Goal: Task Accomplishment & Management: Complete application form

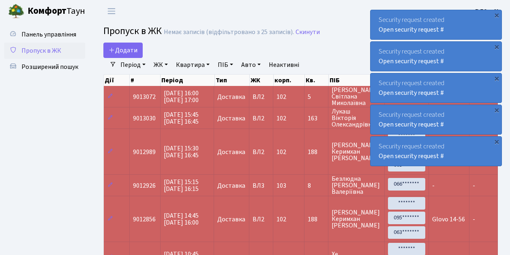
select select "25"
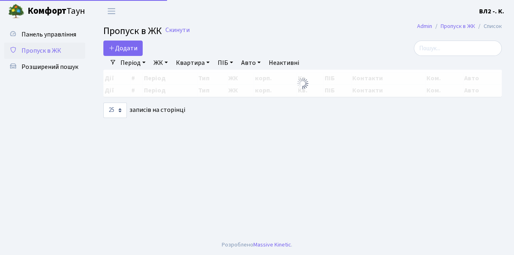
select select "25"
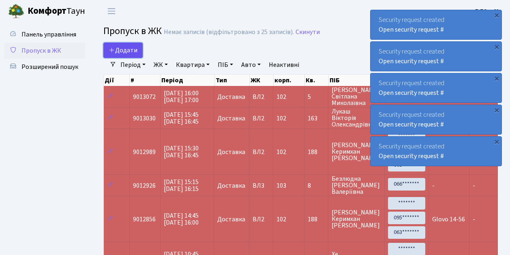
click at [136, 56] on link "Додати" at bounding box center [122, 50] width 39 height 15
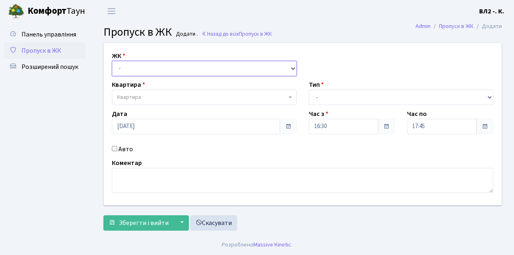
click at [292, 67] on select "- ВЛ1, Ужгородський пров., 4/1 ВЛ2, Голосіївський просп., 76 ВЛ3, пр.Голосіївсь…" at bounding box center [204, 68] width 185 height 15
select select "317"
click at [112, 61] on select "- ВЛ1, Ужгородський пров., 4/1 ВЛ2, Голосіївський просп., 76 ВЛ3, пр.Голосіївсь…" at bounding box center [204, 68] width 185 height 15
select select
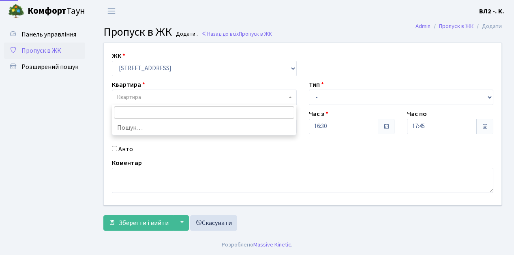
click at [290, 95] on span at bounding box center [291, 97] width 2 height 15
type input "32"
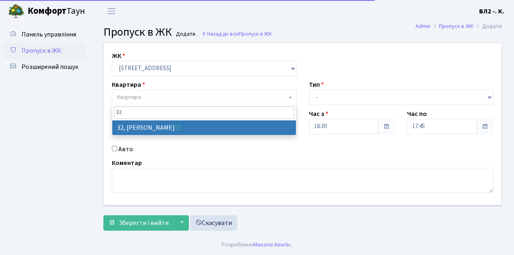
select select "38035"
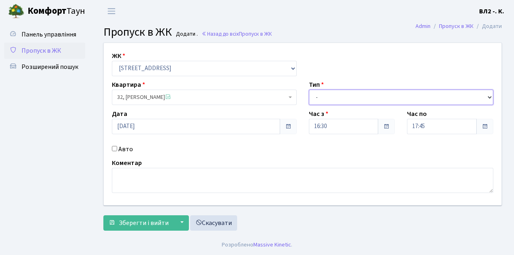
drag, startPoint x: 488, startPoint y: 96, endPoint x: 481, endPoint y: 96, distance: 6.5
click at [488, 96] on select "- Доставка Таксі Гості Сервіс" at bounding box center [401, 97] width 185 height 15
select select "1"
click at [309, 90] on select "- Доставка Таксі Гості Сервіс" at bounding box center [401, 97] width 185 height 15
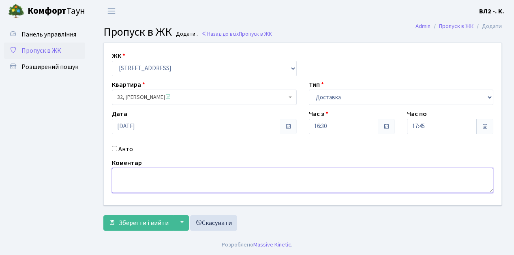
click at [115, 174] on textarea at bounding box center [303, 180] width 382 height 25
type textarea "Glovo 16-35"
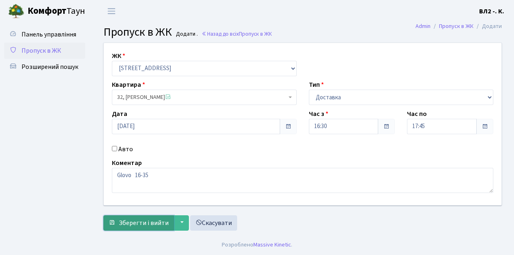
click at [128, 224] on span "Зберегти і вийти" at bounding box center [144, 223] width 50 height 9
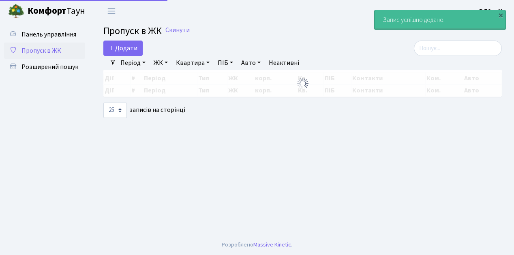
select select "25"
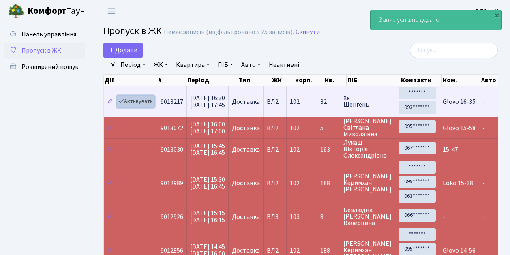
click at [149, 105] on link "Активувати" at bounding box center [135, 101] width 39 height 13
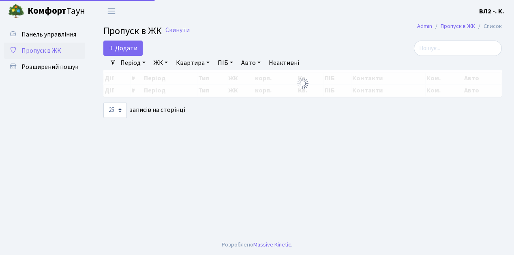
select select "25"
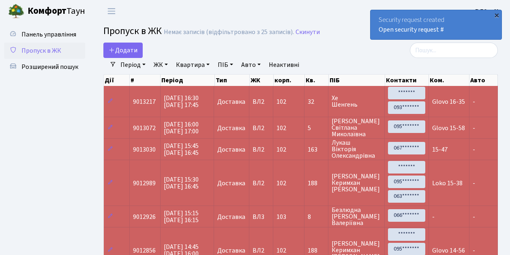
click at [496, 15] on div "×" at bounding box center [497, 15] width 8 height 8
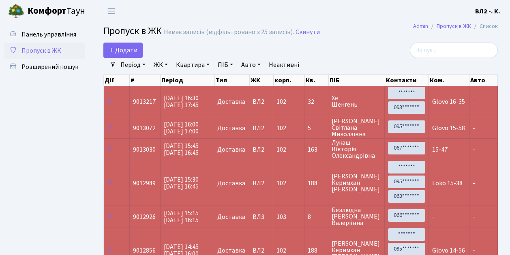
click at [84, 150] on ul "Панель управління Пропуск в ЖК Розширений пошук" at bounding box center [44, 191] width 81 height 330
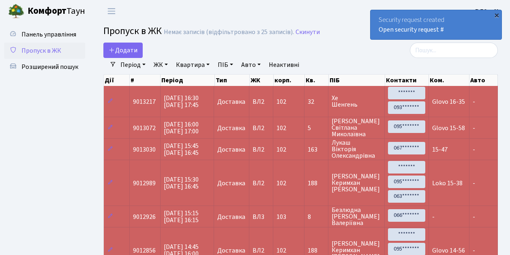
click at [498, 14] on div "×" at bounding box center [497, 15] width 8 height 8
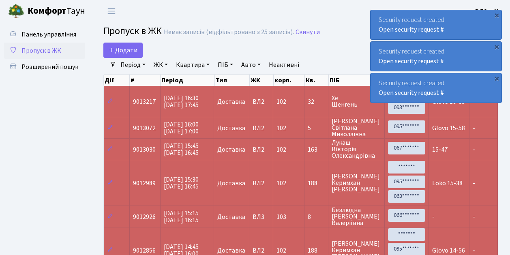
click at [58, 128] on ul "Панель управління Пропуск в ЖК Розширений пошук" at bounding box center [44, 191] width 81 height 330
click at [137, 54] on link "Додати" at bounding box center [122, 50] width 39 height 15
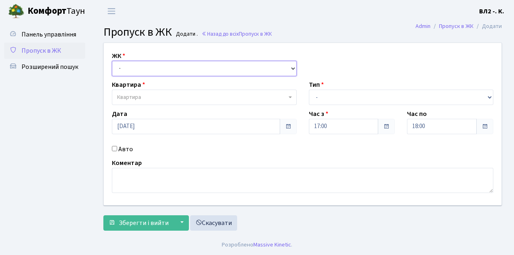
click at [292, 66] on select "- [STREET_ADDRESS][PERSON_NAME]" at bounding box center [204, 68] width 185 height 15
select select "317"
click at [112, 61] on select "- [STREET_ADDRESS][PERSON_NAME]" at bounding box center [204, 68] width 185 height 15
select select
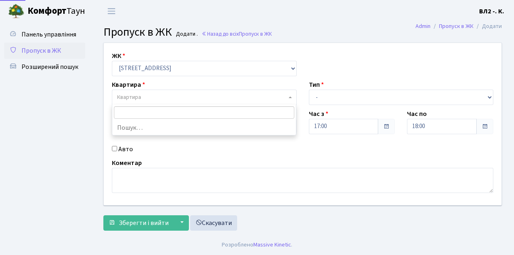
click at [289, 97] on b at bounding box center [290, 98] width 3 height 2
type input "28"
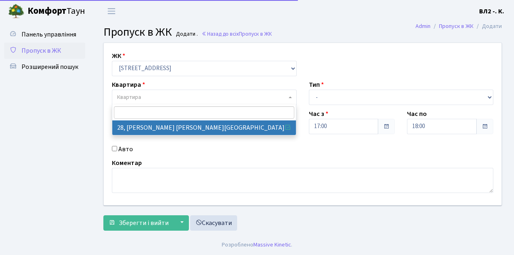
select select "38023"
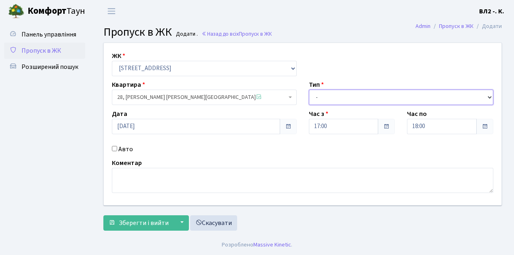
click at [490, 97] on select "- Доставка Таксі Гості Сервіс" at bounding box center [401, 97] width 185 height 15
select select "1"
click at [309, 90] on select "- Доставка Таксі Гості Сервіс" at bounding box center [401, 97] width 185 height 15
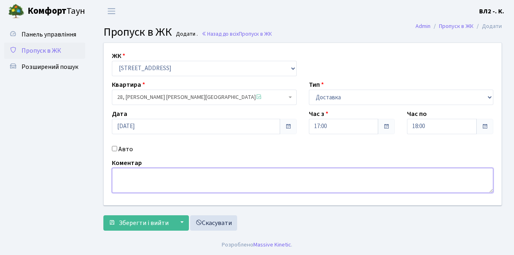
drag, startPoint x: 114, startPoint y: 174, endPoint x: 258, endPoint y: 214, distance: 149.4
click at [115, 174] on textarea at bounding box center [303, 180] width 382 height 25
type textarea "Dominos 16-59"
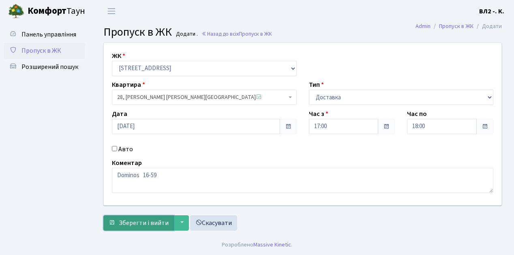
click at [122, 226] on span "Зберегти і вийти" at bounding box center [144, 223] width 50 height 9
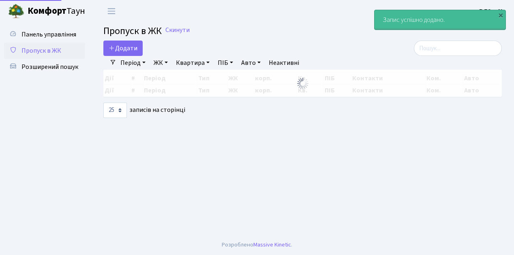
select select "25"
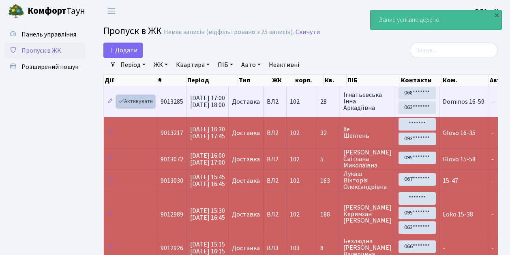
click at [148, 105] on link "Активувати" at bounding box center [135, 101] width 39 height 13
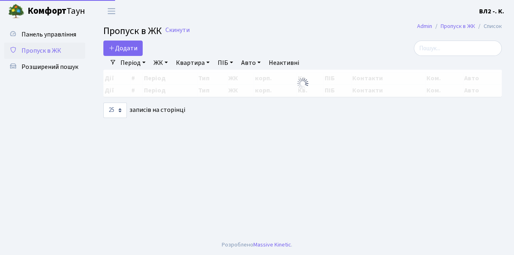
select select "25"
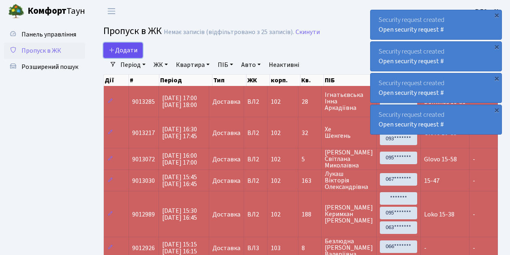
click at [138, 55] on link "Додати" at bounding box center [122, 50] width 39 height 15
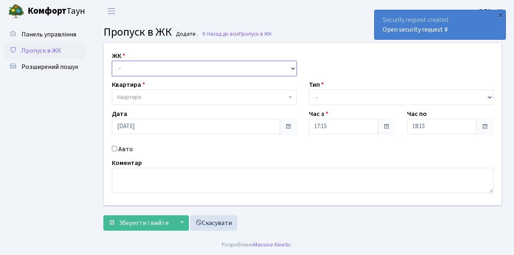
click at [293, 68] on select "- [STREET_ADDRESS][PERSON_NAME]" at bounding box center [204, 68] width 185 height 15
select select "317"
click at [112, 61] on select "- [STREET_ADDRESS][PERSON_NAME]" at bounding box center [204, 68] width 185 height 15
select select
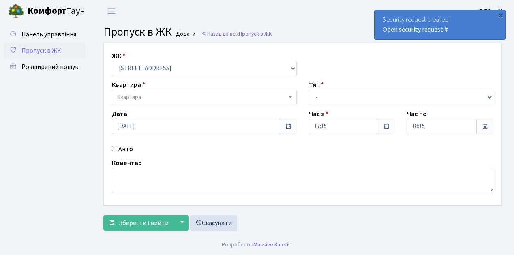
click at [290, 99] on span at bounding box center [291, 97] width 2 height 15
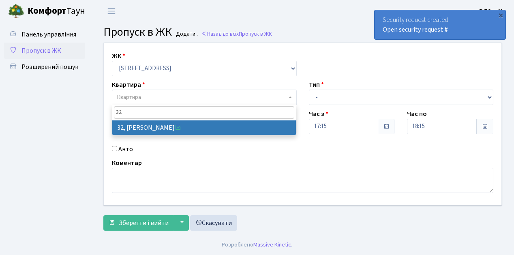
type input "32"
select select "38035"
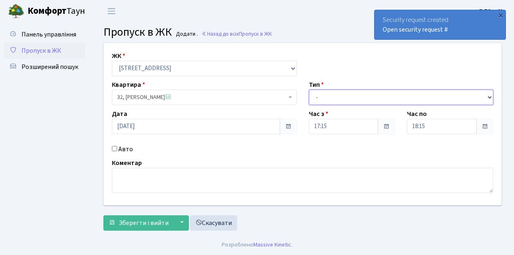
click at [488, 96] on select "- Доставка Таксі Гості Сервіс" at bounding box center [401, 97] width 185 height 15
select select "1"
click at [309, 90] on select "- Доставка Таксі Гості Сервіс" at bounding box center [401, 97] width 185 height 15
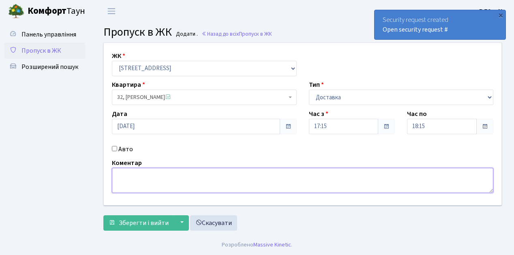
click at [121, 174] on textarea at bounding box center [303, 180] width 382 height 25
type textarea "Dominos 17-09"
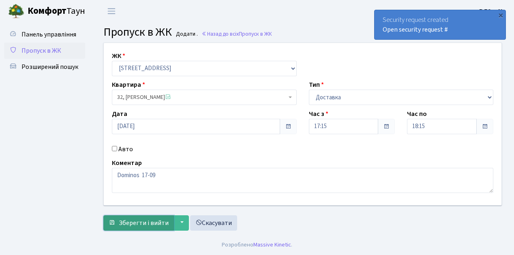
click at [127, 227] on button "Зберегти і вийти" at bounding box center [138, 222] width 71 height 15
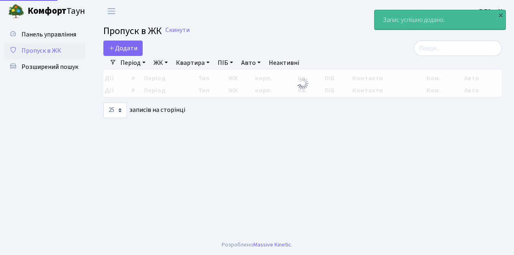
select select "25"
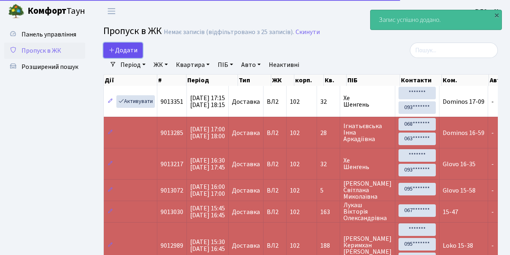
click at [134, 54] on span "Додати" at bounding box center [123, 50] width 29 height 9
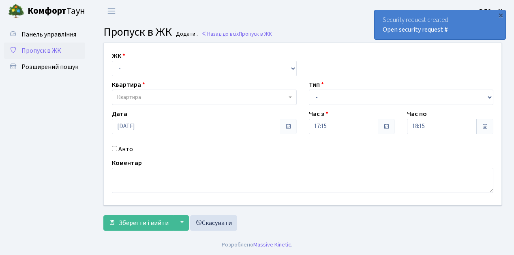
click at [46, 49] on span "Пропуск в ЖК" at bounding box center [41, 50] width 40 height 9
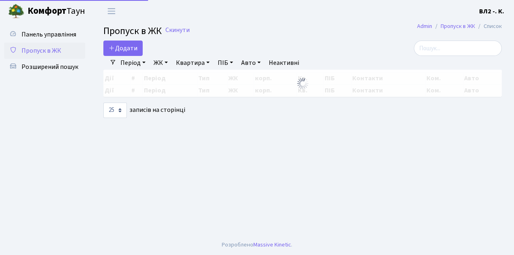
select select "25"
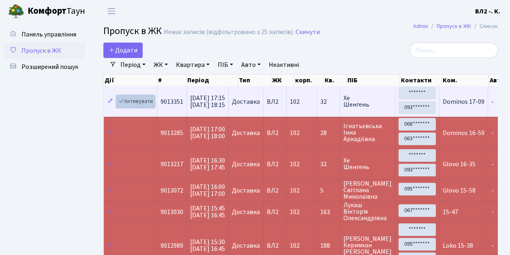
click at [152, 105] on link "Активувати" at bounding box center [135, 101] width 39 height 13
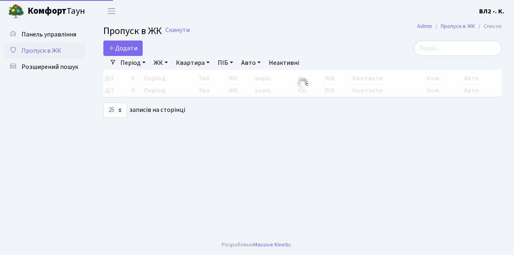
select select "25"
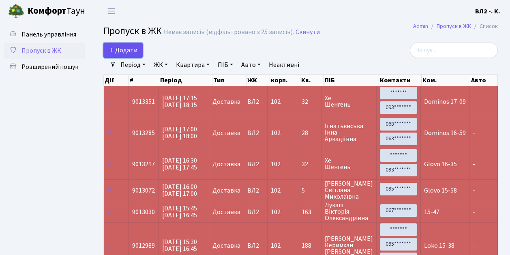
click at [140, 56] on link "Додати" at bounding box center [122, 50] width 39 height 15
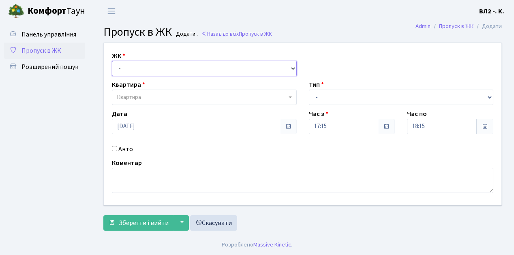
click at [293, 67] on select "- ВЛ1, Ужгородський пров., 4/1 ВЛ2, Голосіївський просп., 76 ВЛ3, пр.Голосіївсь…" at bounding box center [204, 68] width 185 height 15
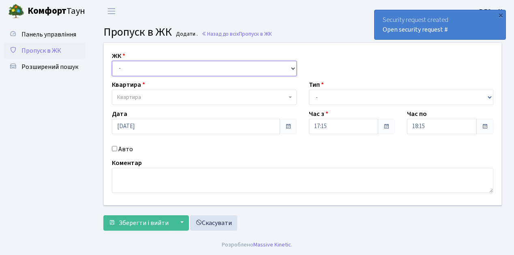
select select "317"
click at [112, 61] on select "- ВЛ1, Ужгородський пров., 4/1 ВЛ2, Голосіївський просп., 76 ВЛ3, пр.Голосіївсь…" at bounding box center [204, 68] width 185 height 15
select select
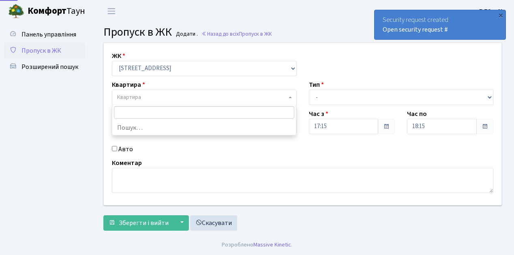
click at [290, 95] on span "Квартира" at bounding box center [204, 97] width 185 height 15
type input "115"
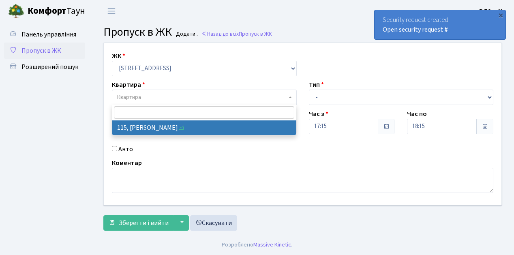
select select "38281"
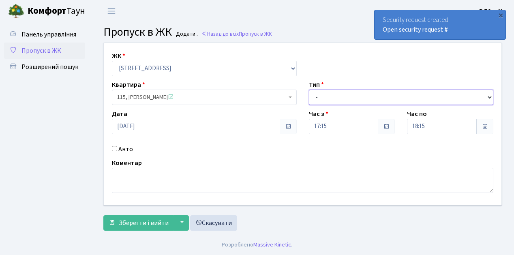
click at [489, 97] on select "- Доставка Таксі Гості Сервіс" at bounding box center [401, 97] width 185 height 15
select select "1"
click at [309, 90] on select "- Доставка Таксі Гості Сервіс" at bounding box center [401, 97] width 185 height 15
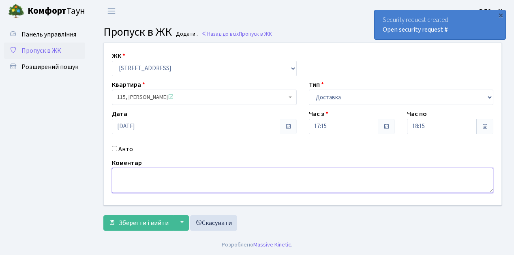
click at [127, 171] on textarea at bounding box center [303, 180] width 382 height 25
type textarea "Glovo 17-09"
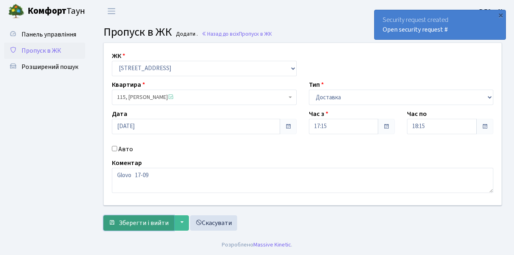
click at [133, 226] on span "Зберегти і вийти" at bounding box center [144, 223] width 50 height 9
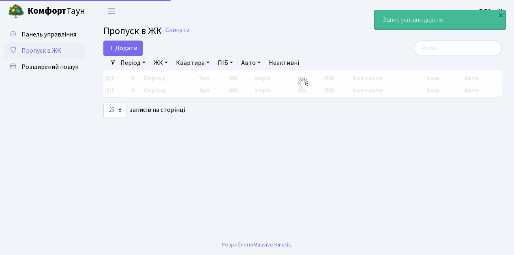
select select "25"
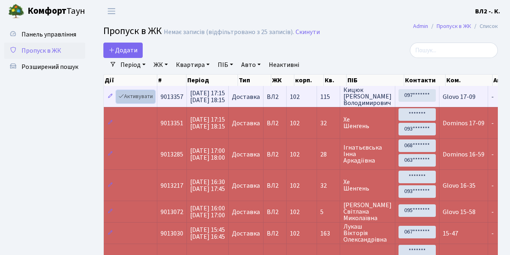
click at [153, 101] on link "Активувати" at bounding box center [135, 96] width 39 height 13
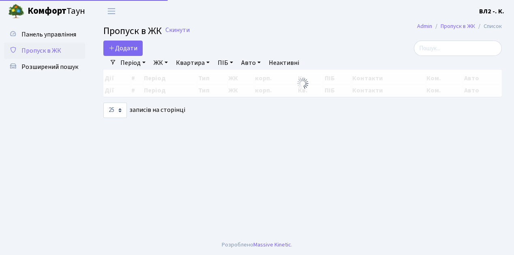
select select "25"
